Goal: Task Accomplishment & Management: Manage account settings

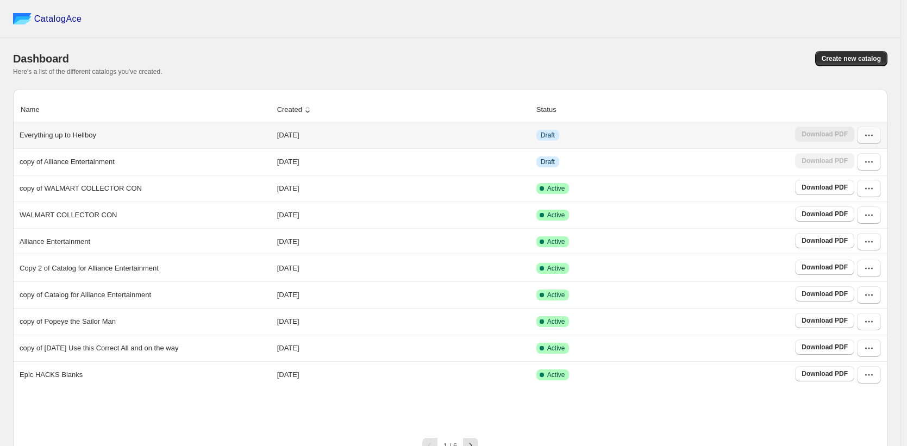
click at [870, 141] on button "button" at bounding box center [869, 135] width 24 height 17
click at [847, 217] on span "Edit" at bounding box center [842, 215] width 12 height 8
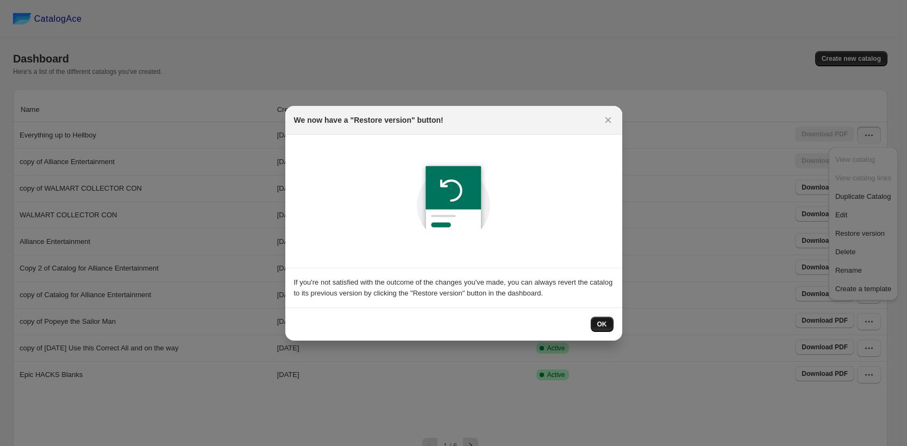
click at [595, 322] on button "OK" at bounding box center [602, 324] width 23 height 15
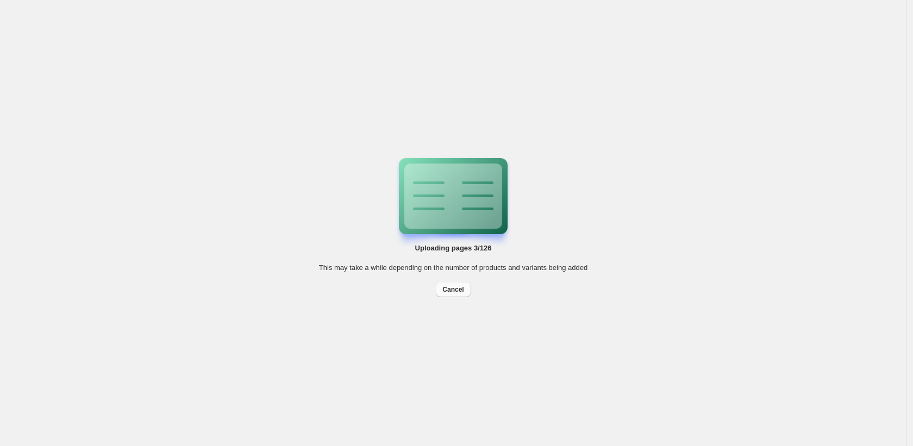
click at [448, 293] on span "Cancel" at bounding box center [453, 289] width 21 height 9
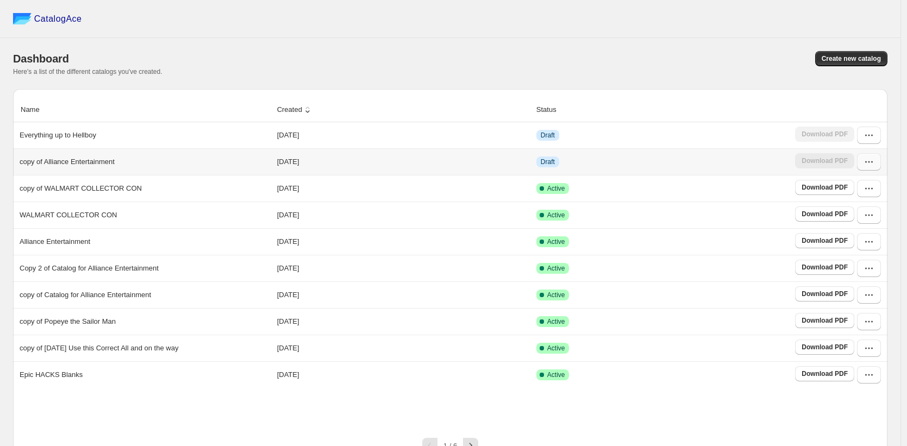
click at [875, 169] on button "button" at bounding box center [869, 161] width 24 height 17
click at [853, 237] on span "Edit" at bounding box center [864, 241] width 56 height 11
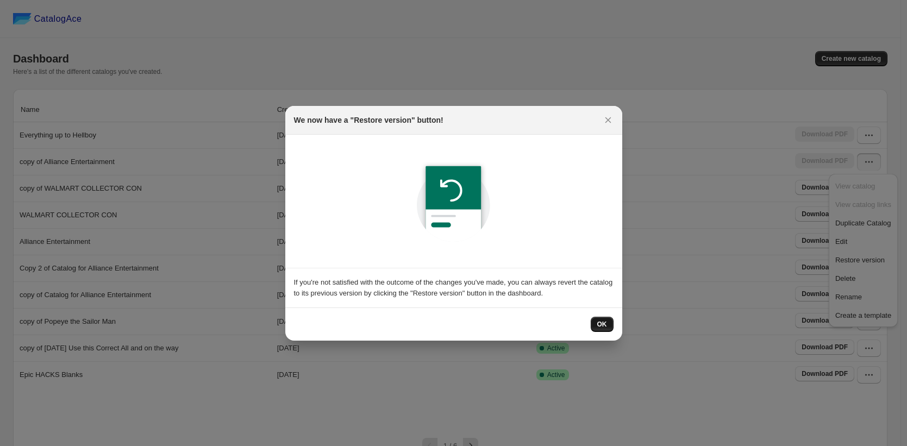
click at [603, 320] on span "OK" at bounding box center [602, 324] width 10 height 9
